Goal: Information Seeking & Learning: Learn about a topic

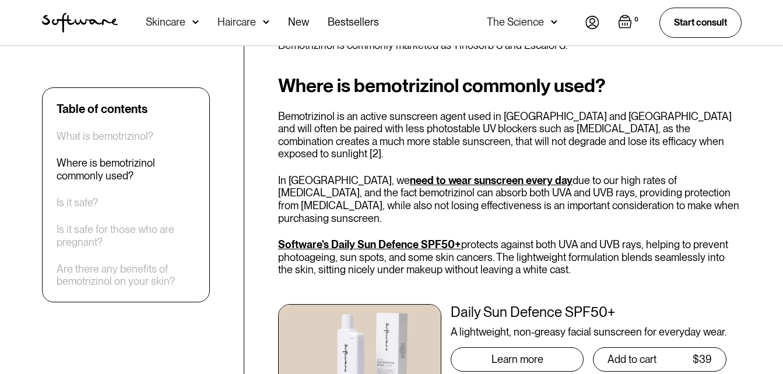
scroll to position [466, 0]
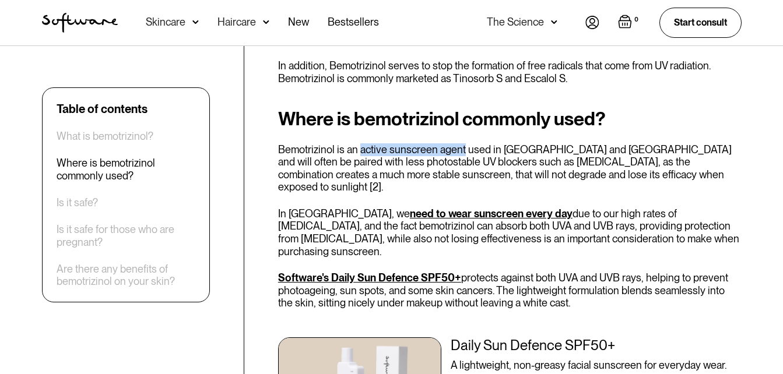
drag, startPoint x: 359, startPoint y: 147, endPoint x: 462, endPoint y: 147, distance: 103.1
click at [462, 147] on p "Bemotrizinol is an active sunscreen agent used in [GEOGRAPHIC_DATA] and [GEOGRA…" at bounding box center [509, 168] width 463 height 50
copy p "active sunscreen agent"
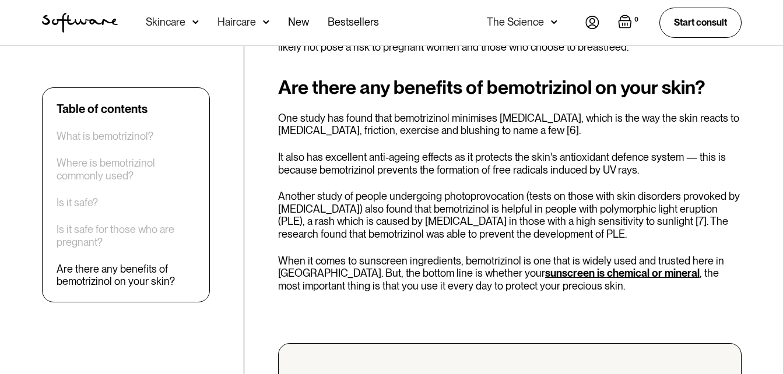
scroll to position [1457, 0]
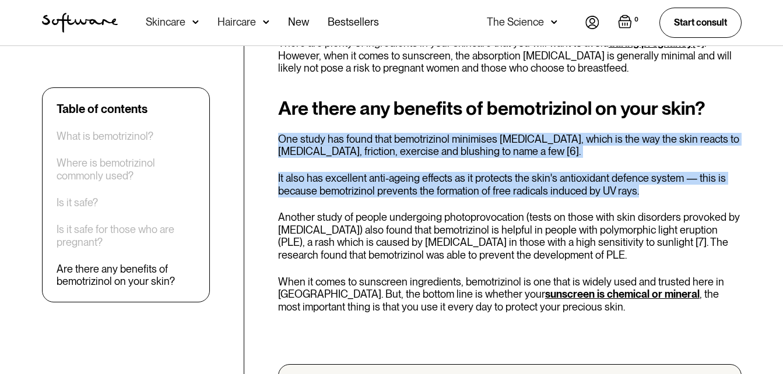
drag, startPoint x: 279, startPoint y: 101, endPoint x: 641, endPoint y: 153, distance: 366.1
click at [641, 153] on div "Are there any benefits of bemotrizinol on your skin? One study has found that b…" at bounding box center [509, 206] width 463 height 216
click at [519, 122] on div "Are there any benefits of bemotrizinol on your skin? One study has found that b…" at bounding box center [509, 206] width 463 height 216
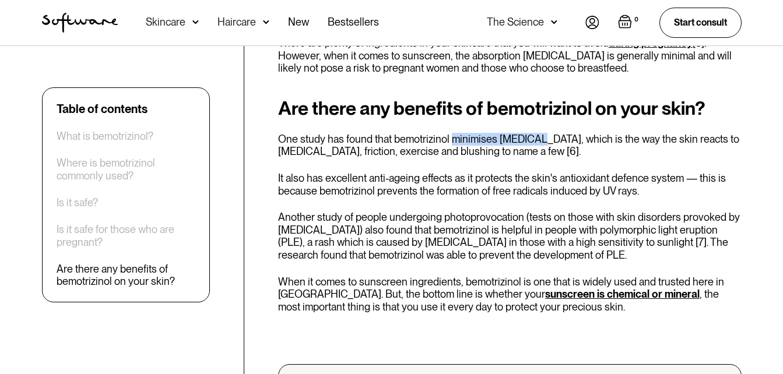
drag, startPoint x: 449, startPoint y: 101, endPoint x: 537, endPoint y: 96, distance: 88.1
click at [537, 133] on p "One study has found that bemotrizinol minimises [MEDICAL_DATA], which is the wa…" at bounding box center [509, 145] width 463 height 25
drag, startPoint x: 537, startPoint y: 96, endPoint x: 478, endPoint y: 98, distance: 58.3
copy p "minimises [MEDICAL_DATA]"
click at [469, 211] on p "Another study of people undergoing photoprovocation (tests on those with skin d…" at bounding box center [509, 236] width 463 height 50
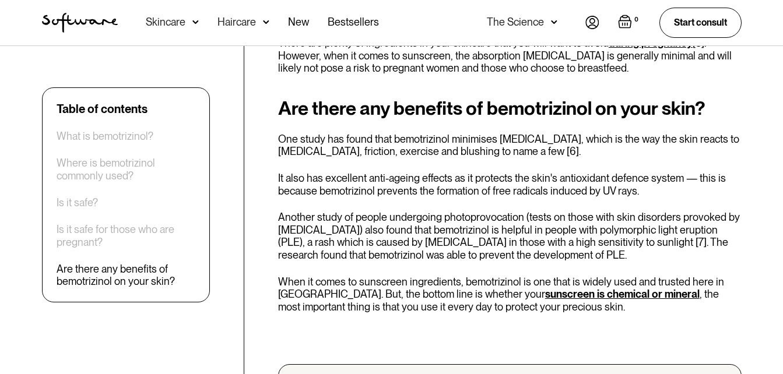
click at [279, 172] on p "It also has excellent anti-ageing effects as it protects the skin's antioxidant…" at bounding box center [509, 184] width 463 height 25
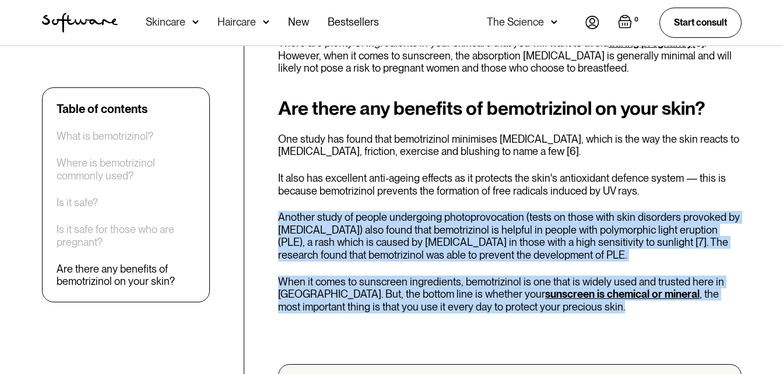
drag, startPoint x: 279, startPoint y: 178, endPoint x: 595, endPoint y: 277, distance: 331.4
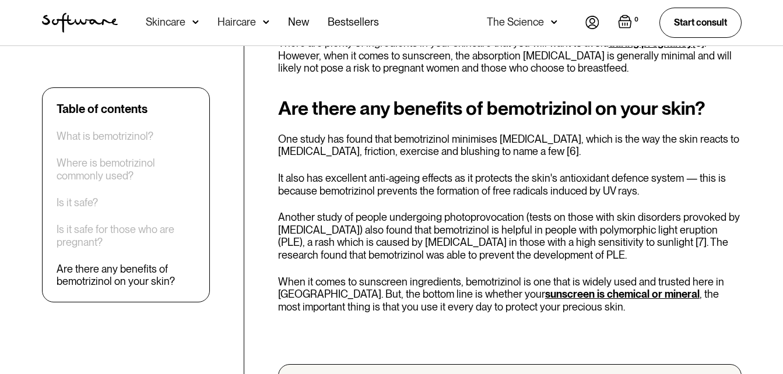
click at [438, 172] on p "It also has excellent anti-ageing effects as it protects the skin's antioxidant…" at bounding box center [509, 184] width 463 height 25
click at [453, 133] on p "One study has found that bemotrizinol minimises [MEDICAL_DATA], which is the wa…" at bounding box center [509, 145] width 463 height 25
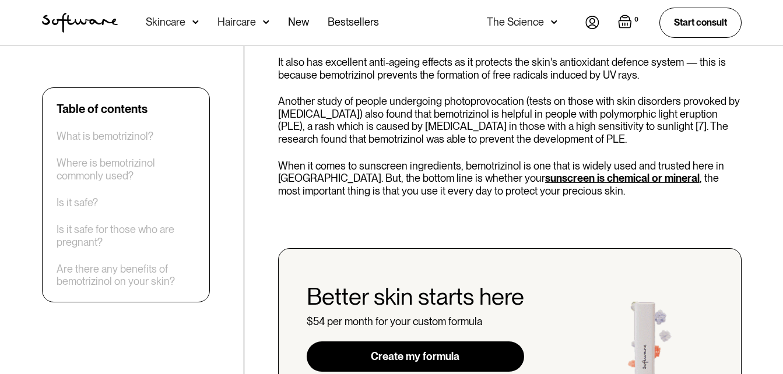
scroll to position [1107, 0]
